Goal: Find contact information: Find contact information

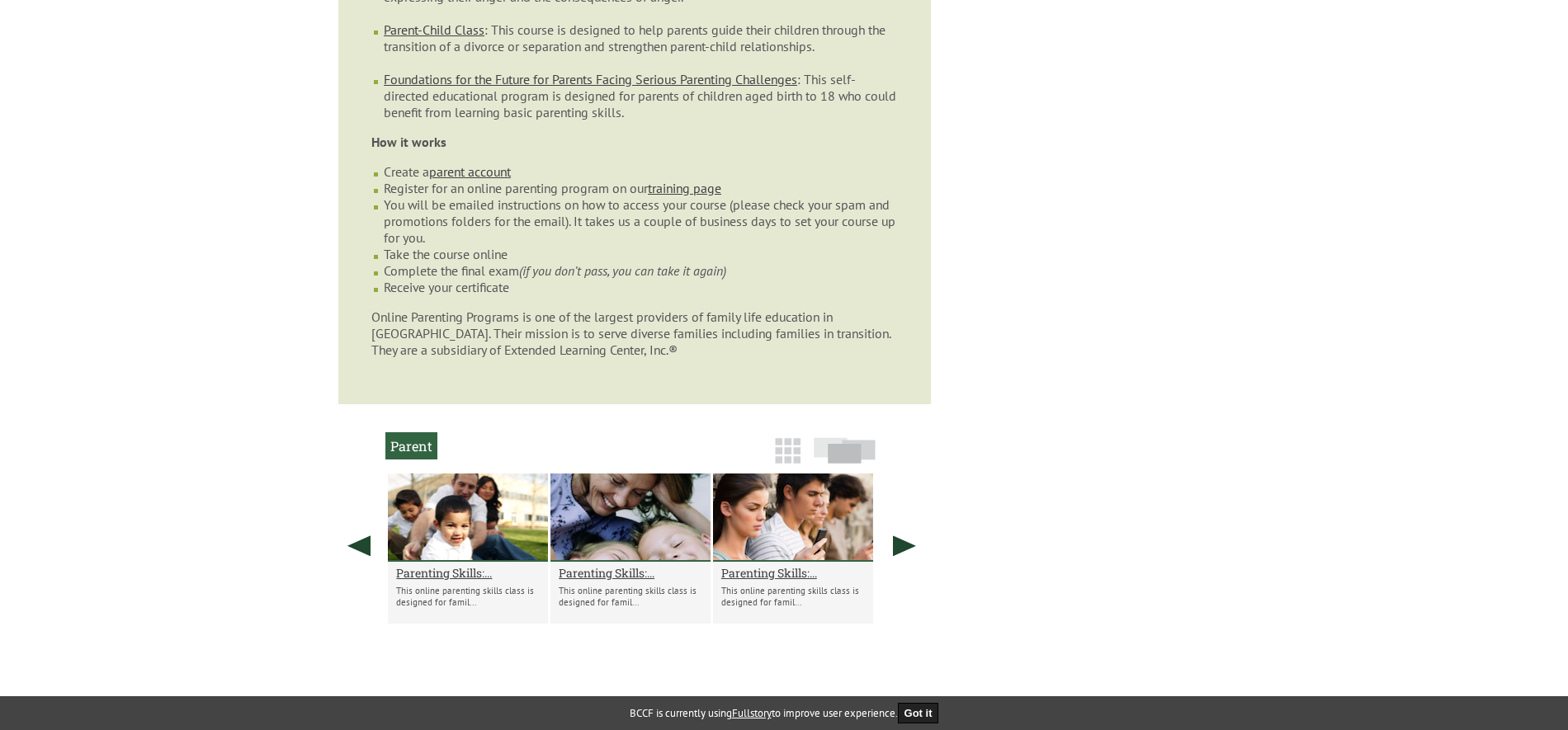
scroll to position [1073, 0]
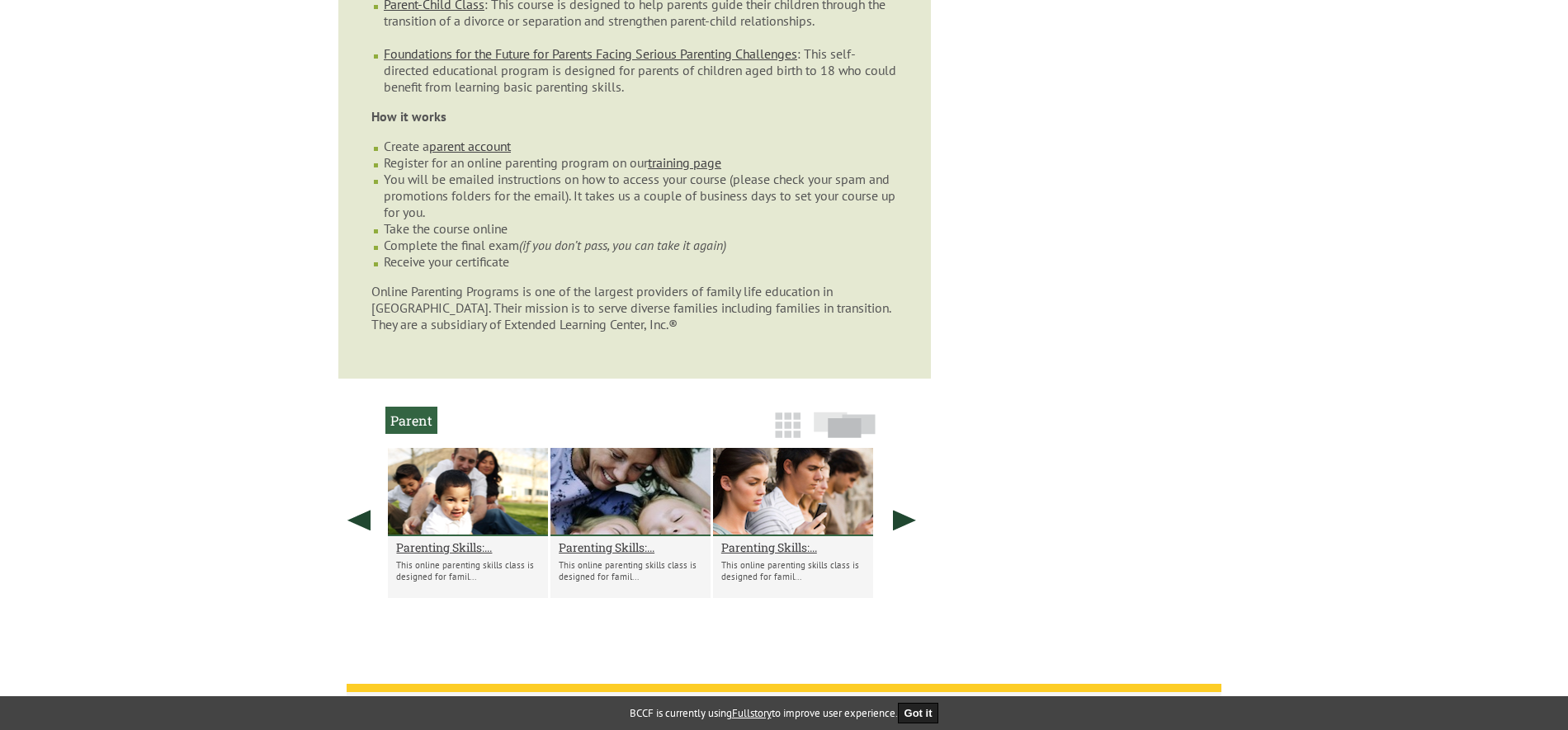
click at [530, 254] on li "Receive your certificate" at bounding box center [641, 262] width 514 height 17
click at [761, 254] on li "Receive your certificate" at bounding box center [641, 262] width 514 height 17
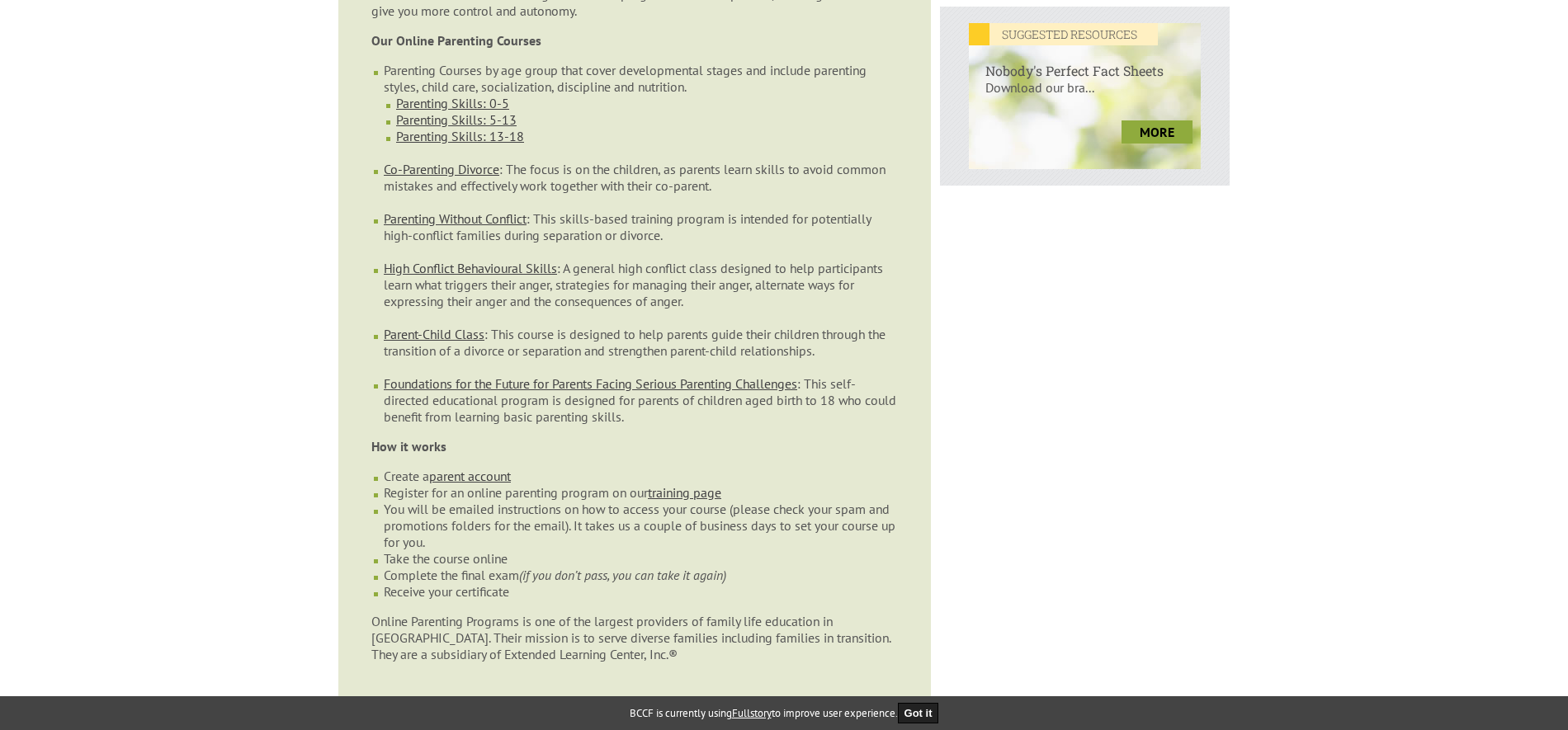
scroll to position [825, 0]
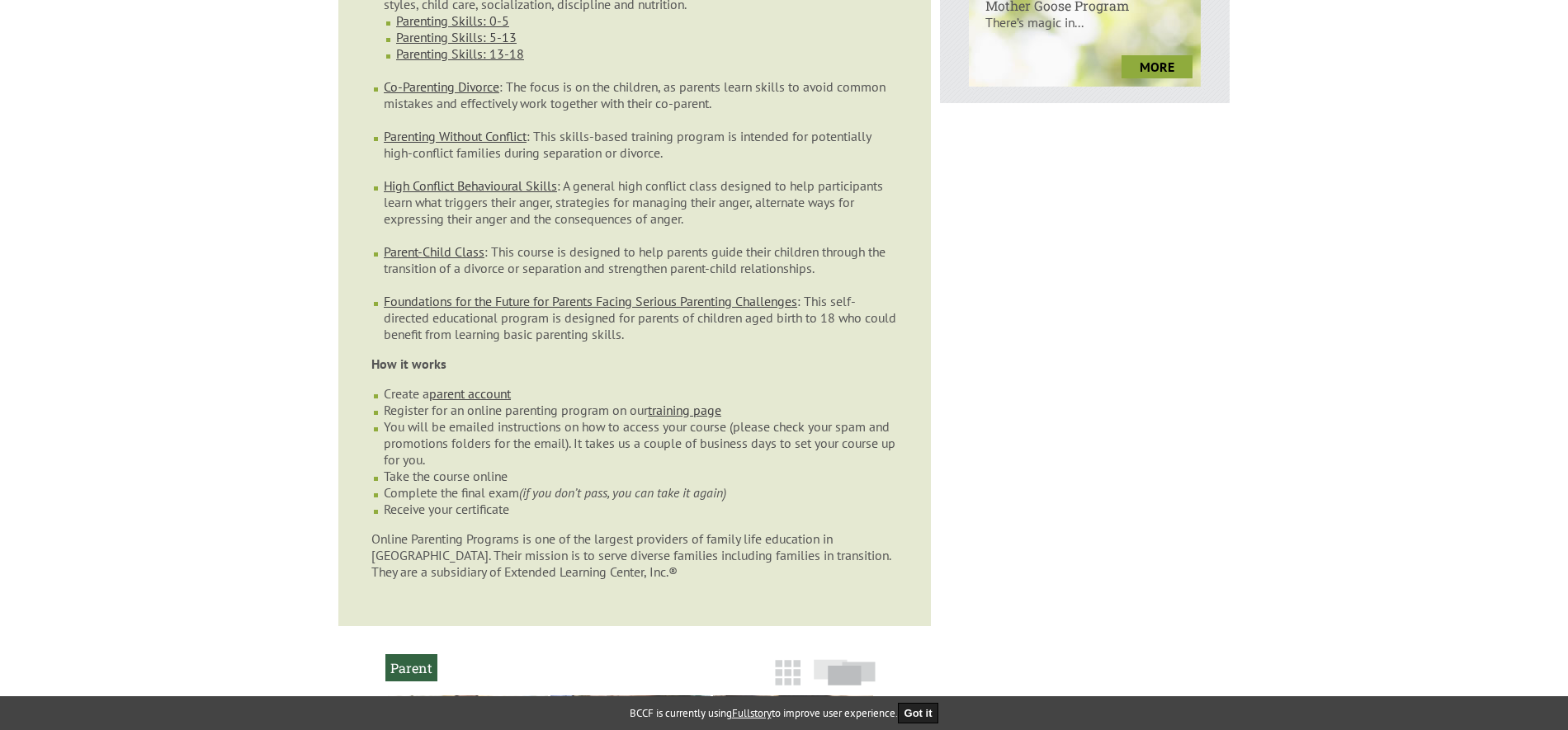
click at [568, 485] on article "Online Parenting Programs Build on your parenting skills at your own pace The B…" at bounding box center [634, 142] width 593 height 968
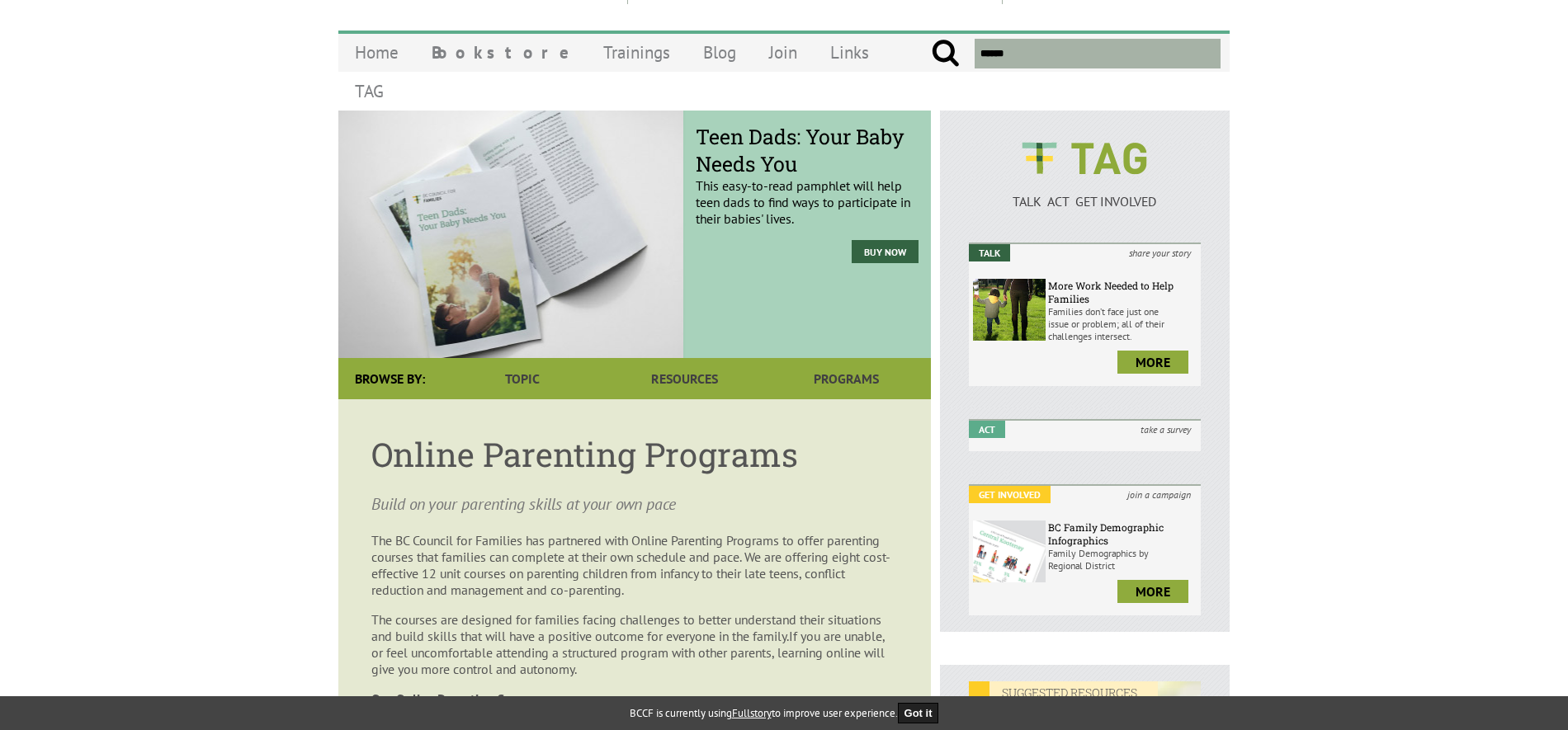
scroll to position [82, 0]
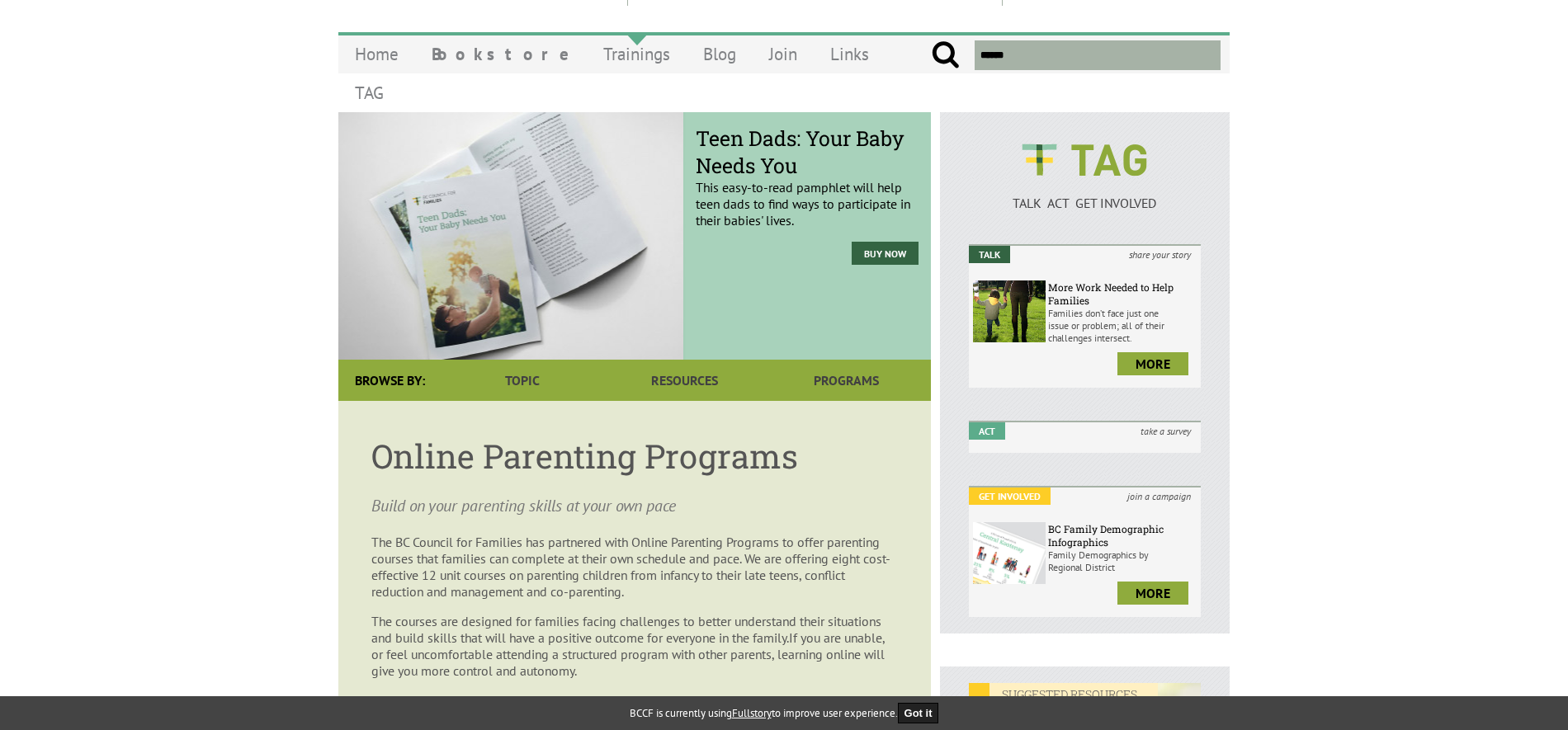
click at [589, 58] on link "Trainings" at bounding box center [637, 54] width 100 height 39
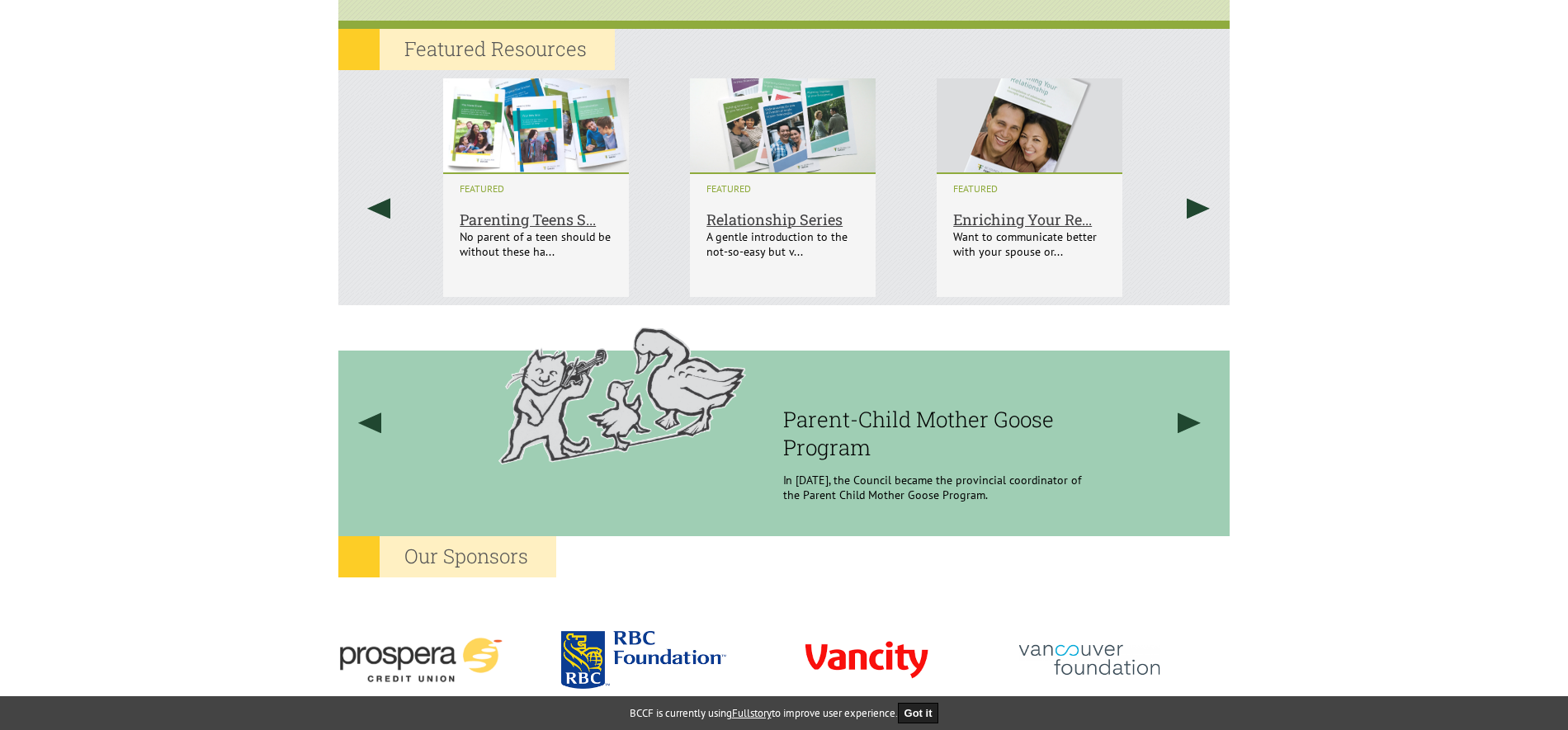
scroll to position [990, 0]
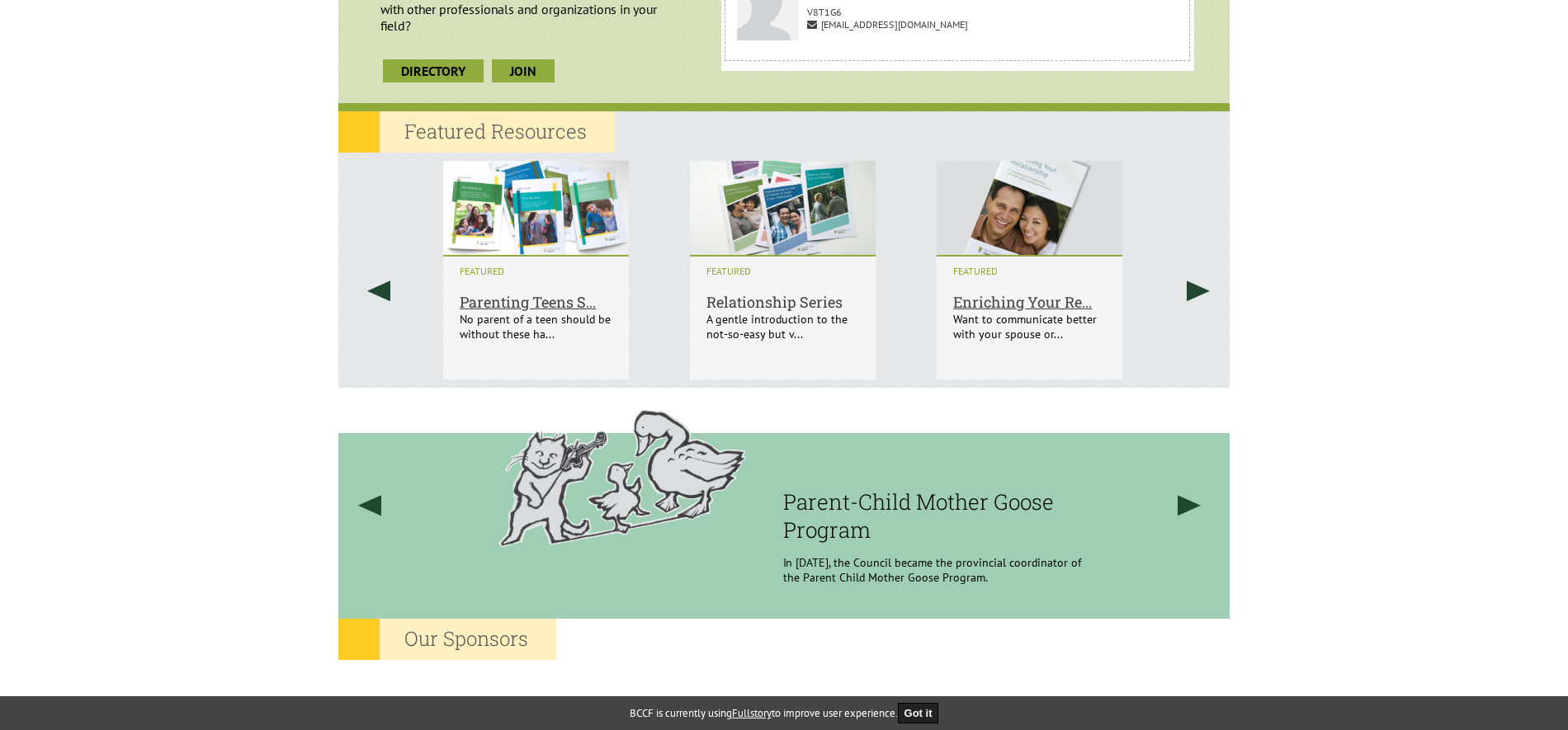
click at [806, 298] on h6 "Relationship Series" at bounding box center [783, 284] width 153 height 55
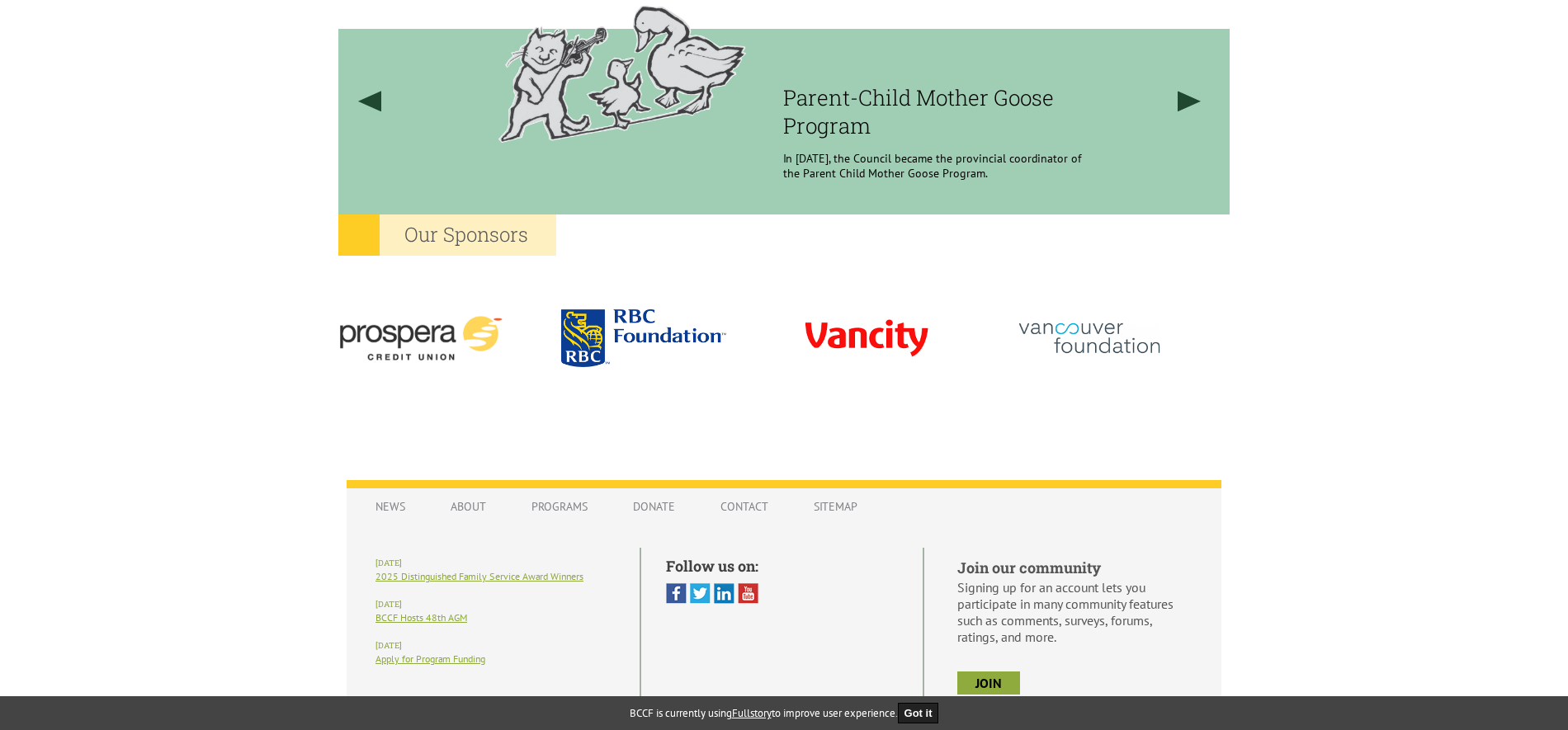
scroll to position [1445, 0]
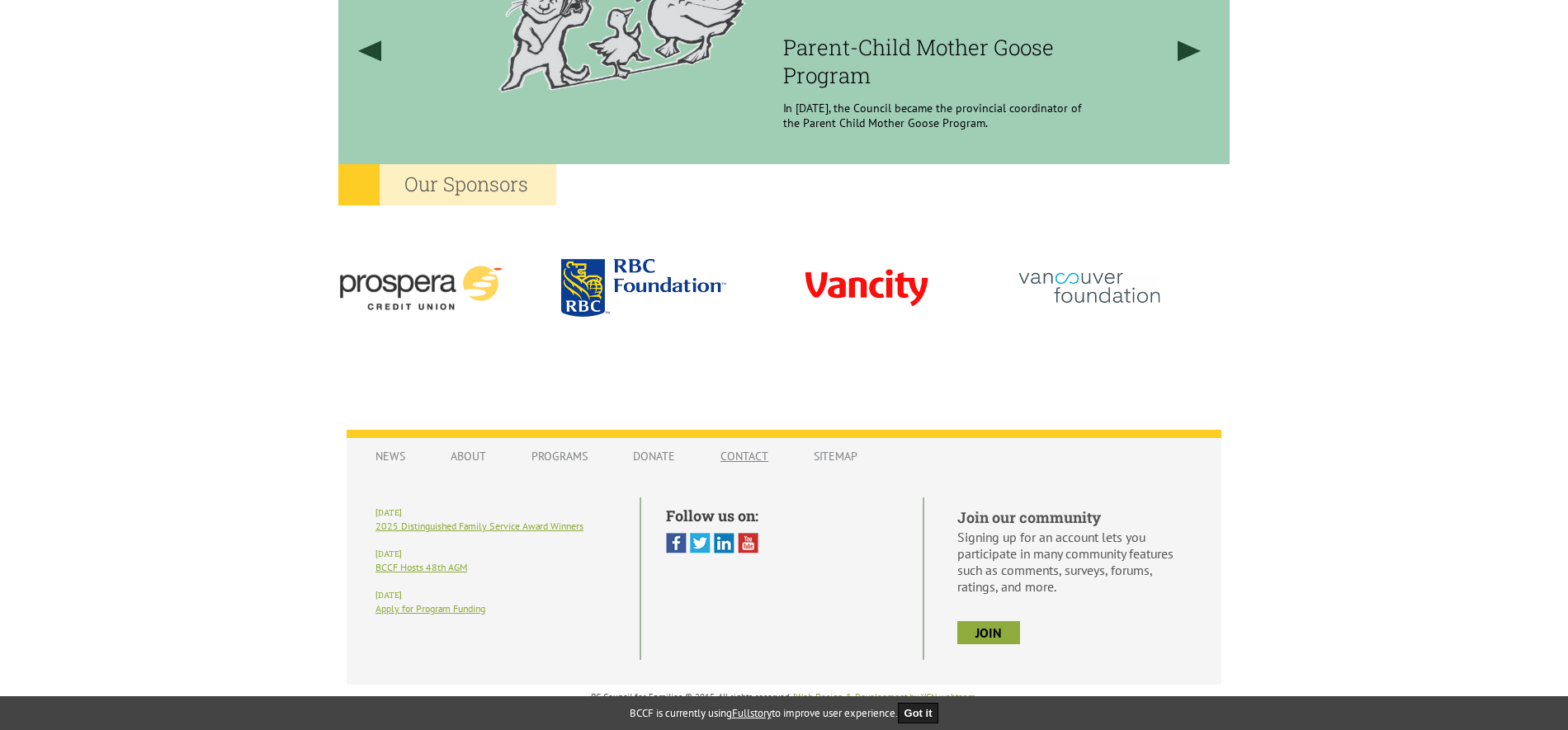
click at [741, 458] on link "Contact" at bounding box center [744, 456] width 81 height 32
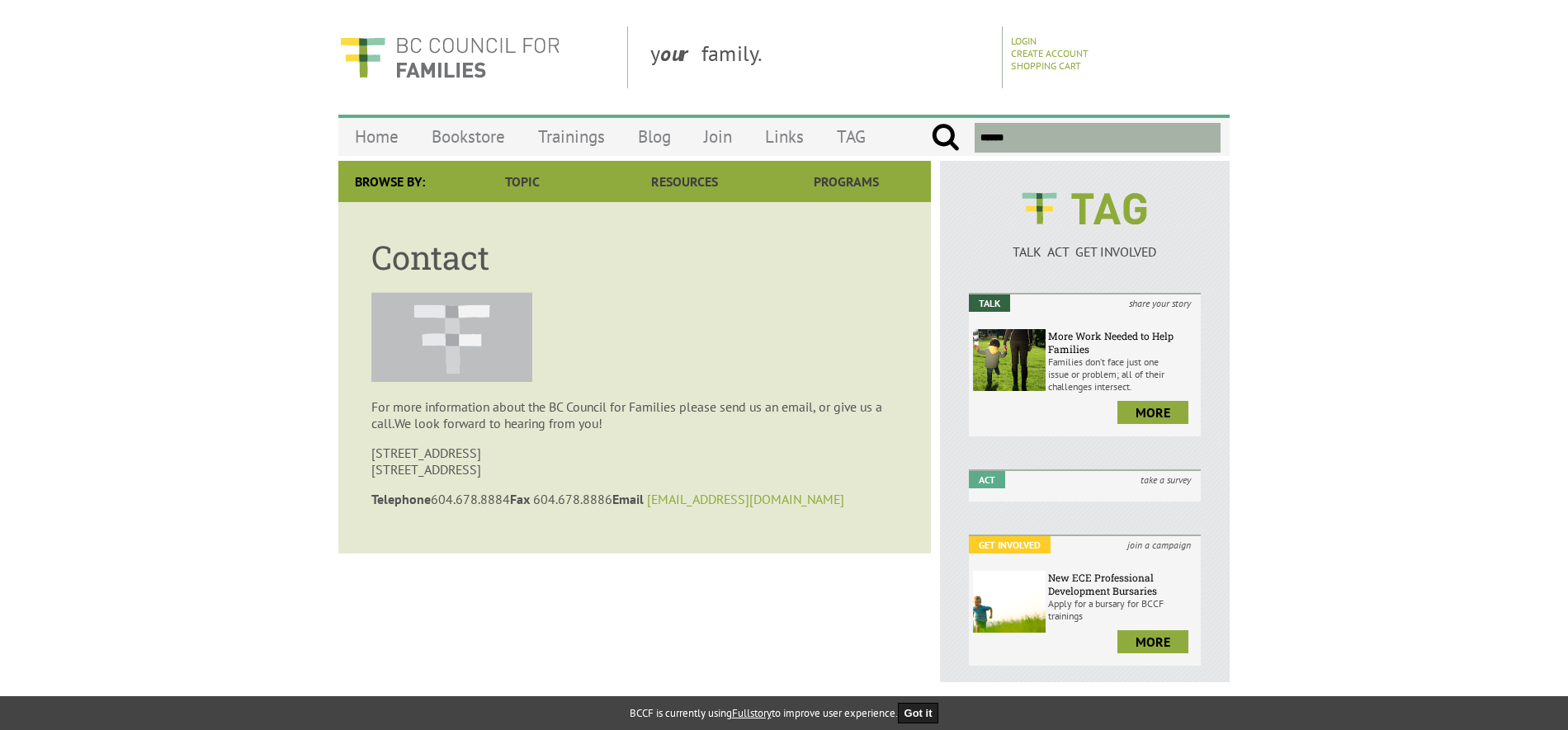
click at [700, 506] on link "[EMAIL_ADDRESS][DOMAIN_NAME]" at bounding box center [745, 500] width 197 height 17
